Goal: Transaction & Acquisition: Purchase product/service

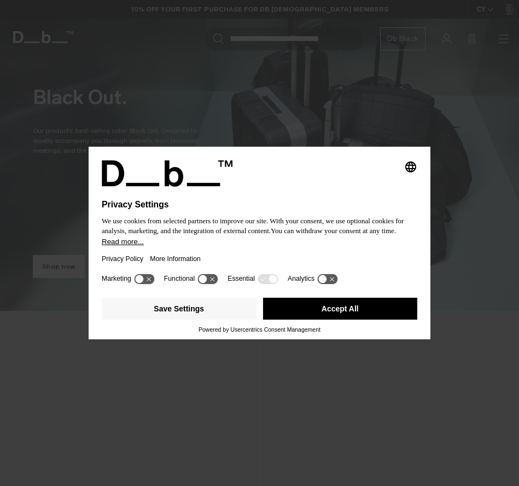
click at [411, 160] on icon "Select language" at bounding box center [410, 166] width 13 height 13
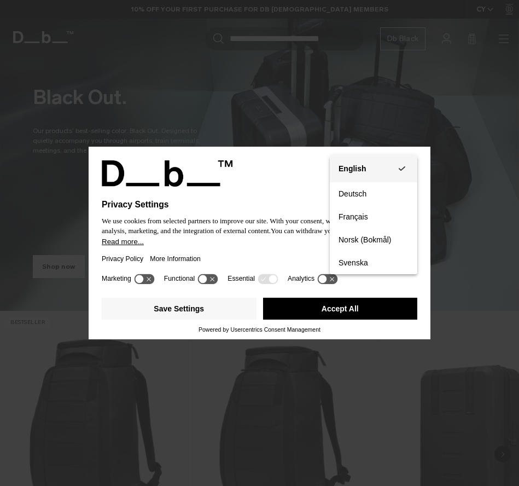
click at [411, 165] on button "English Group 3" at bounding box center [374, 168] width 88 height 27
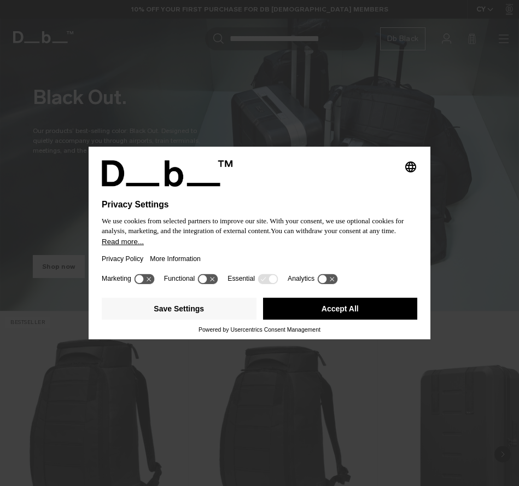
click at [357, 319] on button "Accept All" at bounding box center [340, 309] width 155 height 22
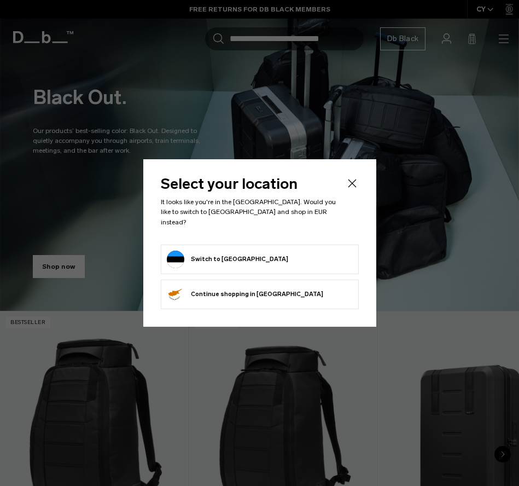
click at [250, 255] on form "Switch to Estonia" at bounding box center [260, 260] width 186 height 18
drag, startPoint x: 235, startPoint y: 257, endPoint x: 225, endPoint y: 255, distance: 10.1
click at [235, 257] on button "Switch to Estonia" at bounding box center [227, 260] width 121 height 18
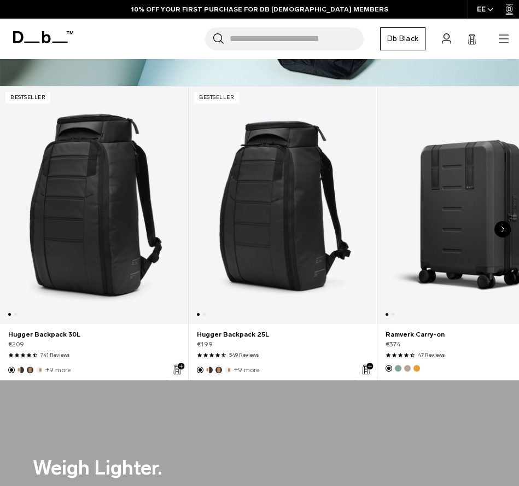
scroll to position [230, 0]
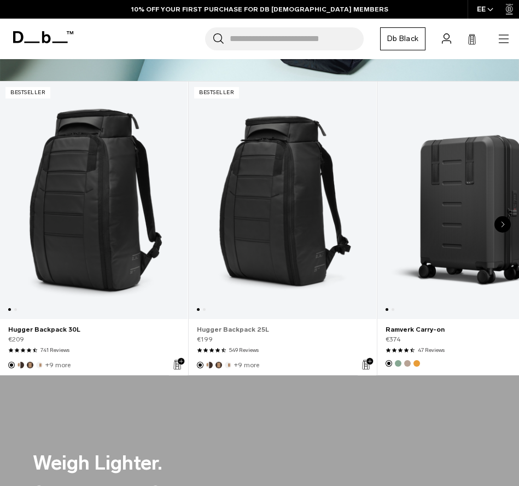
click at [280, 327] on link "Hugger Backpack 25L" at bounding box center [282, 329] width 171 height 10
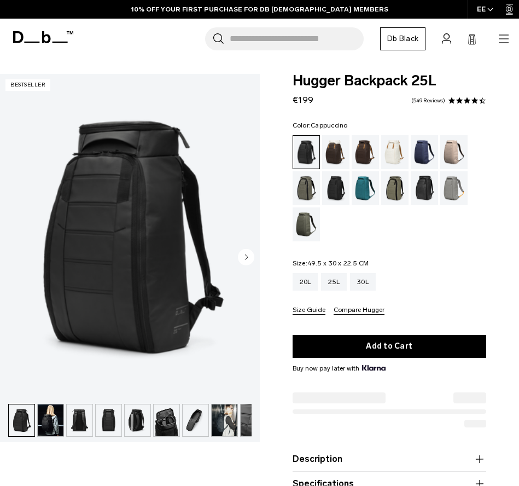
click at [340, 152] on div "Cappuccino" at bounding box center [336, 152] width 28 height 34
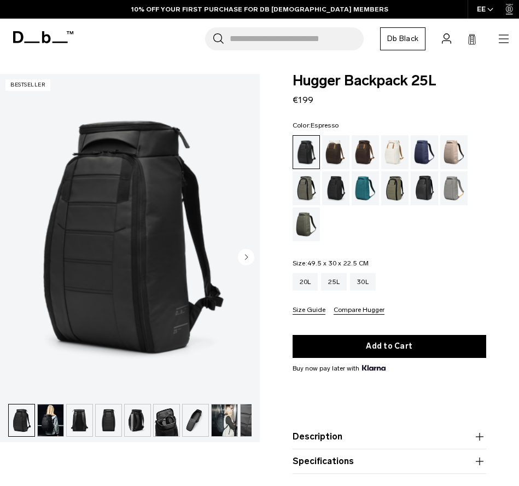
click at [367, 152] on div "Espresso" at bounding box center [366, 152] width 28 height 34
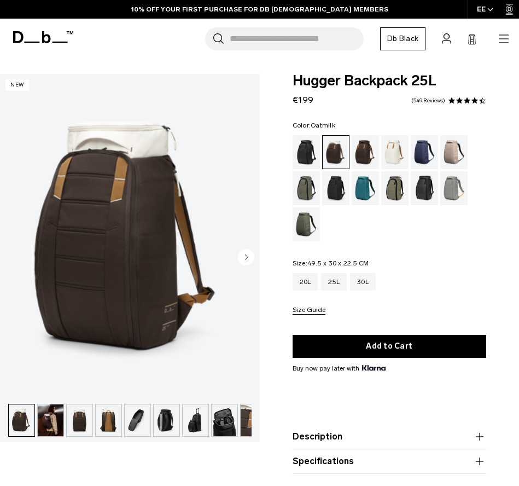
click at [390, 150] on div "Oatmilk" at bounding box center [395, 152] width 28 height 34
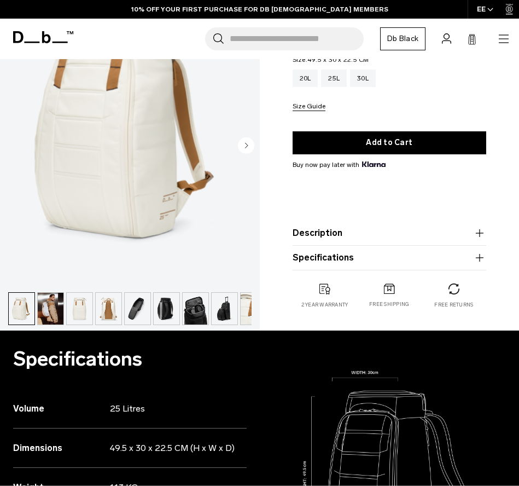
click at [353, 235] on button "Description" at bounding box center [390, 232] width 194 height 13
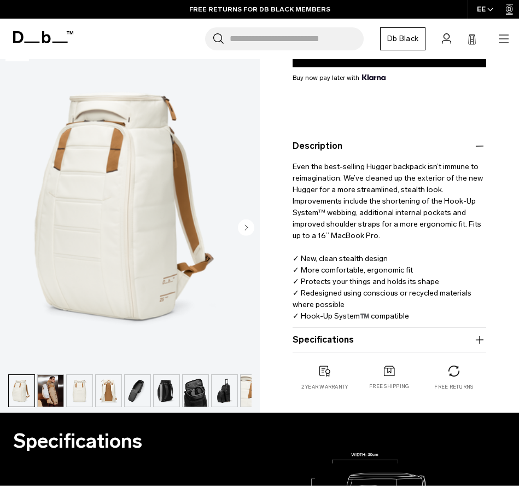
scroll to position [292, 0]
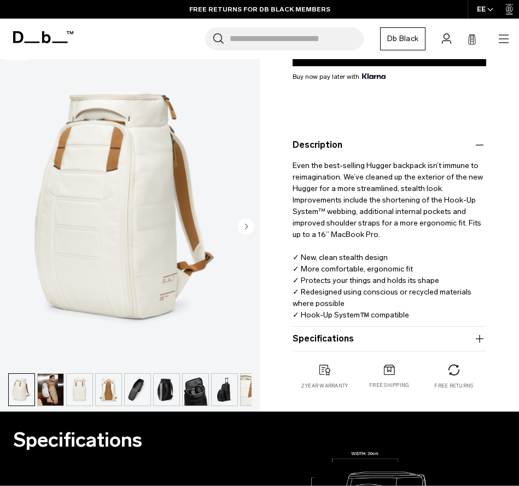
click at [321, 336] on button "Specifications" at bounding box center [390, 338] width 194 height 13
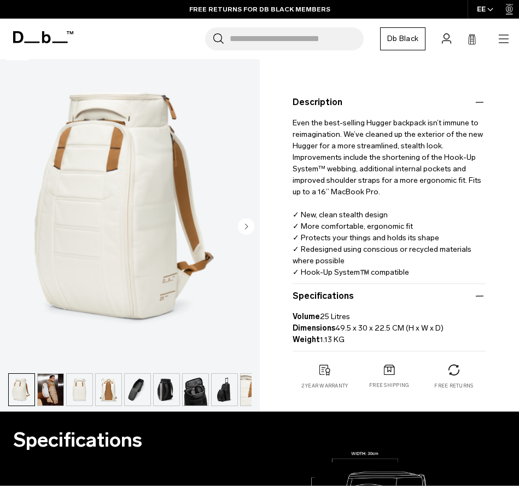
scroll to position [338, 0]
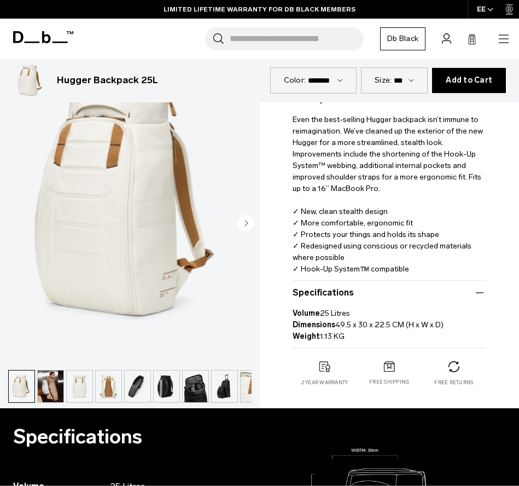
click at [71, 382] on img "button" at bounding box center [80, 386] width 26 height 32
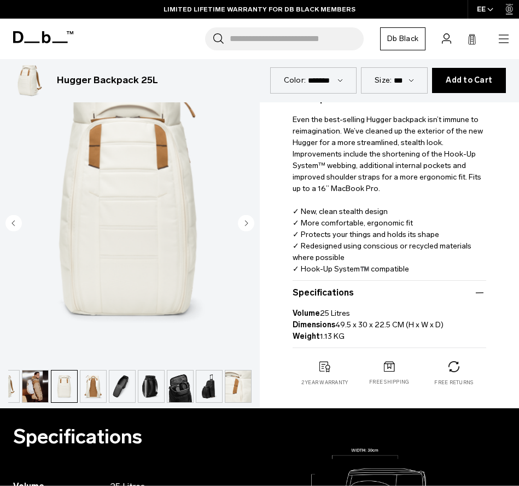
scroll to position [0, 15]
click at [101, 383] on img "button" at bounding box center [93, 386] width 26 height 32
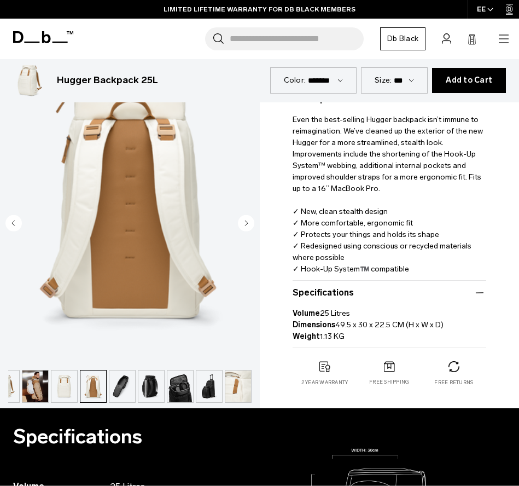
click at [142, 386] on img "button" at bounding box center [151, 386] width 26 height 32
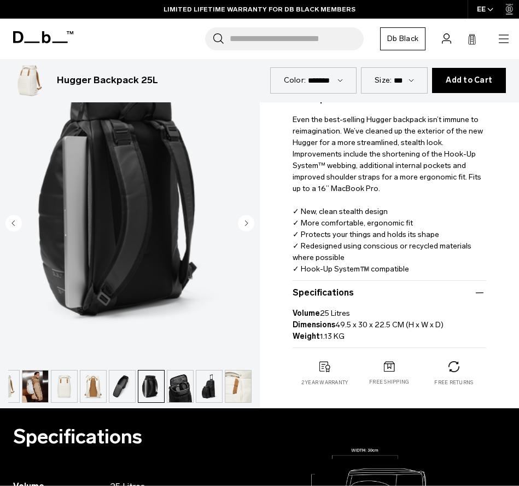
click at [159, 387] on img "button" at bounding box center [151, 386] width 26 height 32
click at [184, 391] on img "button" at bounding box center [180, 386] width 26 height 32
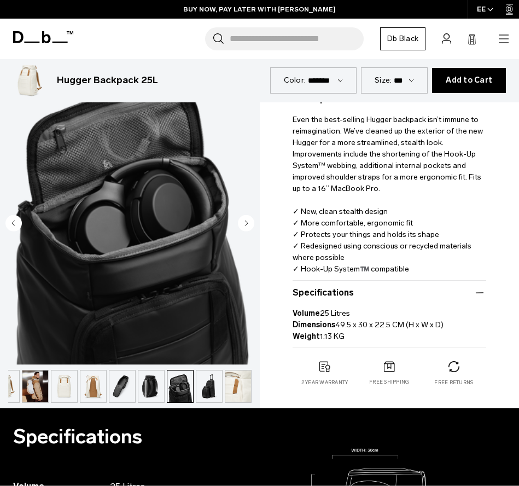
click at [203, 390] on img "button" at bounding box center [209, 386] width 26 height 32
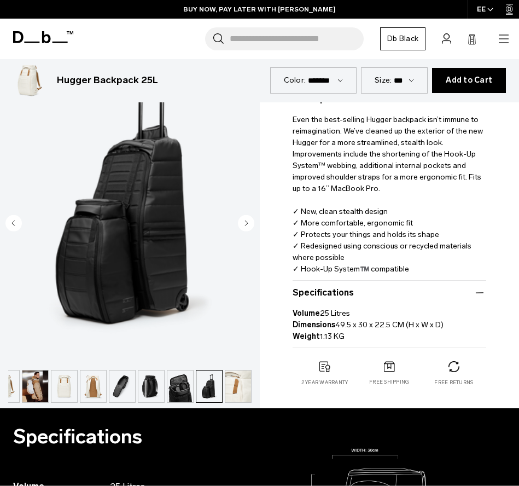
click at [227, 391] on img "button" at bounding box center [238, 386] width 26 height 32
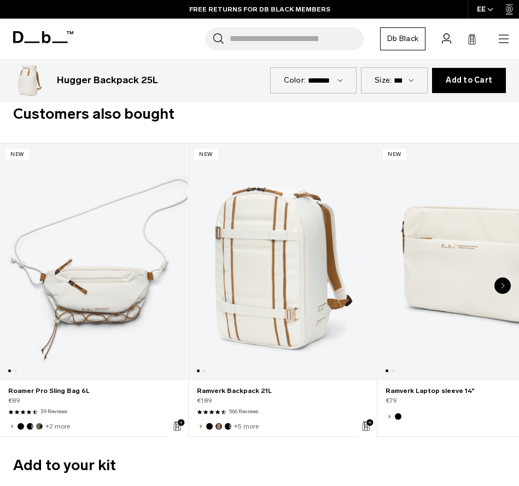
scroll to position [2202, 0]
